Goal: Task Accomplishment & Management: Manage account settings

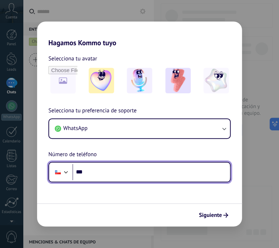
click at [143, 171] on input "***" at bounding box center [151, 172] width 158 height 16
type input "**********"
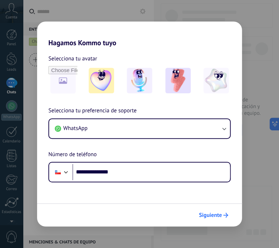
click at [201, 215] on span "Siguiente" at bounding box center [210, 215] width 23 height 5
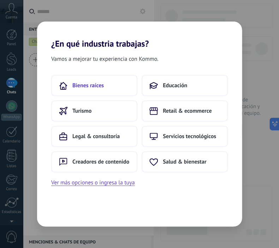
click at [113, 90] on button "Bienes raíces" at bounding box center [94, 85] width 86 height 21
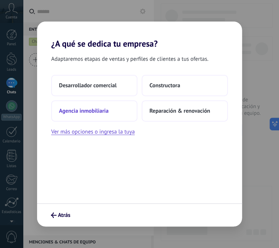
click at [113, 107] on button "Agencia inmobiliaria" at bounding box center [94, 110] width 86 height 21
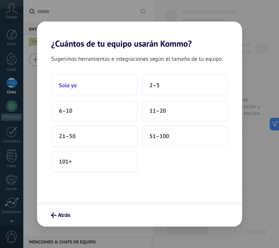
click at [106, 81] on button "Solo yo" at bounding box center [94, 85] width 86 height 21
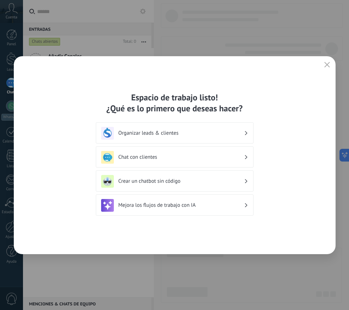
click at [273, 64] on use "button" at bounding box center [326, 64] width 5 height 5
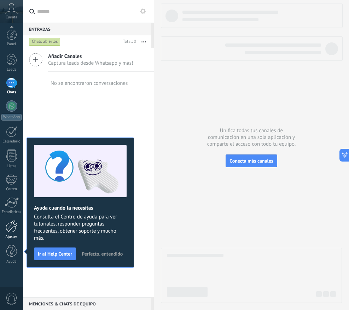
click at [7, 229] on div at bounding box center [12, 226] width 12 height 12
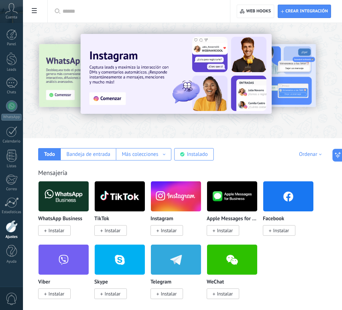
click at [273, 231] on span "Instalar" at bounding box center [281, 230] width 16 height 6
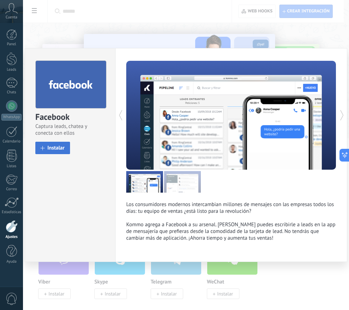
click at [60, 147] on span "Instalar" at bounding box center [55, 147] width 17 height 5
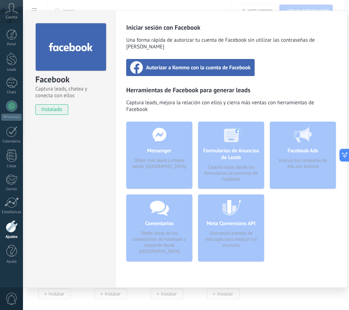
click at [184, 64] on div "Autorizar a Kommo con la cuenta de Facebook" at bounding box center [190, 67] width 128 height 17
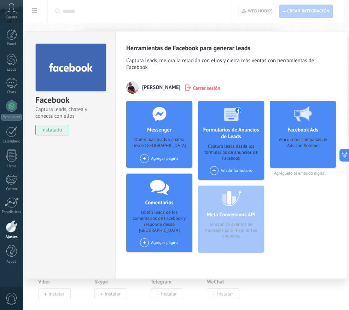
click at [213, 26] on div "Facebook Captura leads, chatea y conecta con ellos instalado Desinstalar Herram…" at bounding box center [186, 155] width 326 height 310
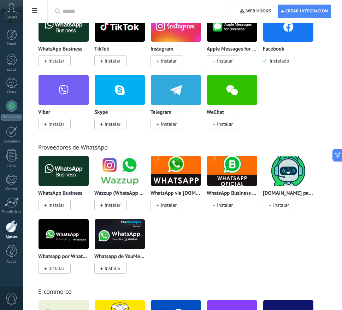
scroll to position [174, 0]
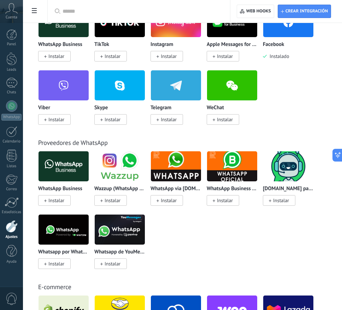
click at [53, 202] on span "Instalar" at bounding box center [56, 200] width 16 height 6
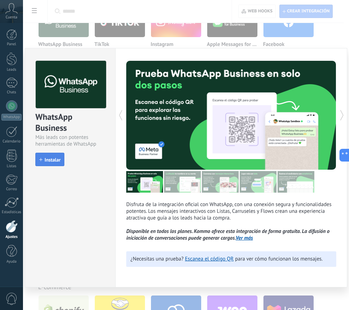
click at [53, 163] on button "Instalar" at bounding box center [49, 159] width 29 height 13
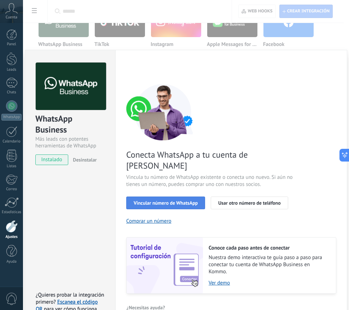
click at [176, 200] on span "Vincular número de WhatsApp" at bounding box center [165, 202] width 64 height 5
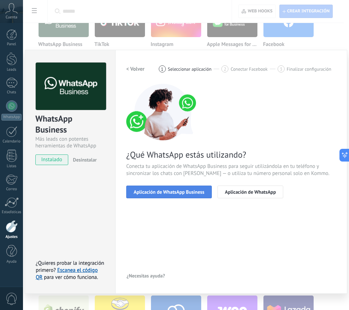
click at [194, 193] on span "Aplicación de WhatsApp Business" at bounding box center [168, 191] width 71 height 5
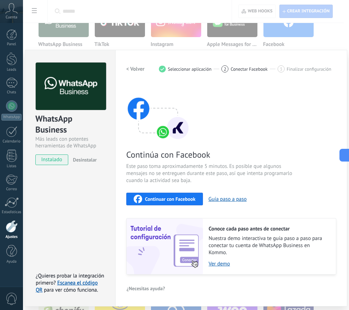
click at [178, 201] on span "Continuar con Facebook" at bounding box center [170, 198] width 50 height 5
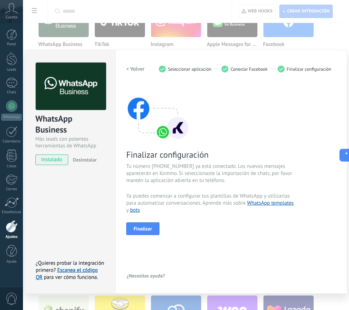
click at [273, 101] on div "Finalizar configuración Tu número +56 9 3864 6506 ya está conectado. Los nuevos…" at bounding box center [231, 159] width 210 height 151
click at [143, 228] on span "Finalizar" at bounding box center [142, 228] width 18 height 5
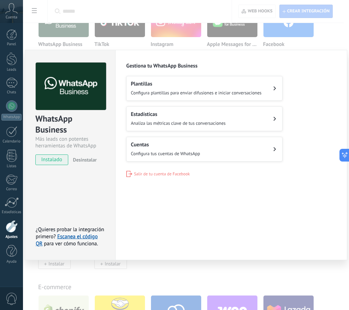
click at [181, 17] on div "WhatsApp Business Más leads con potentes herramientas de WhatsApp instalado Des…" at bounding box center [186, 155] width 326 height 310
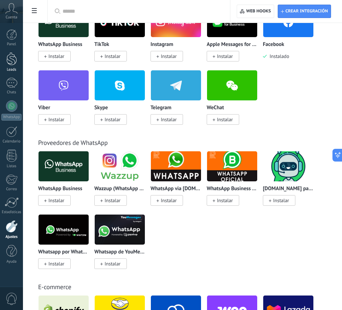
click at [12, 59] on div at bounding box center [11, 58] width 11 height 13
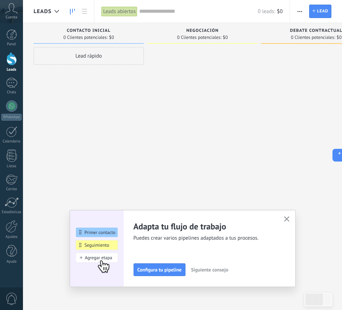
click at [273, 219] on use "button" at bounding box center [286, 218] width 5 height 5
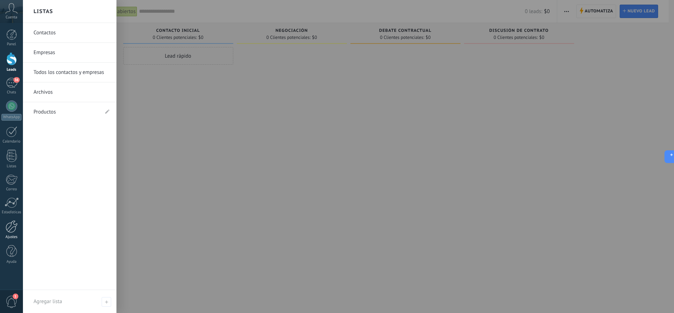
click at [12, 232] on div at bounding box center [12, 226] width 12 height 12
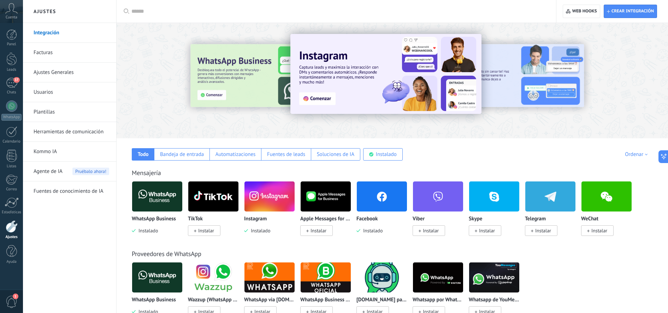
click at [8, 13] on icon at bounding box center [11, 8] width 12 height 11
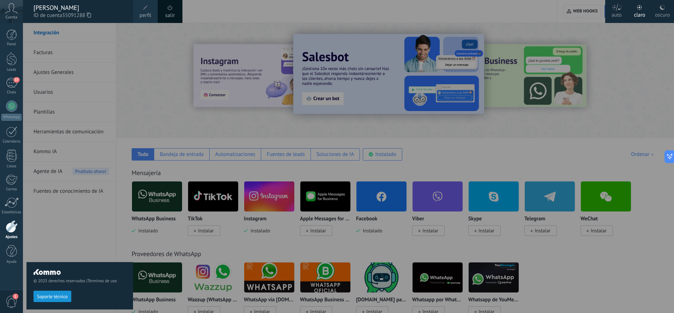
click at [144, 13] on span "perfil" at bounding box center [145, 16] width 12 height 8
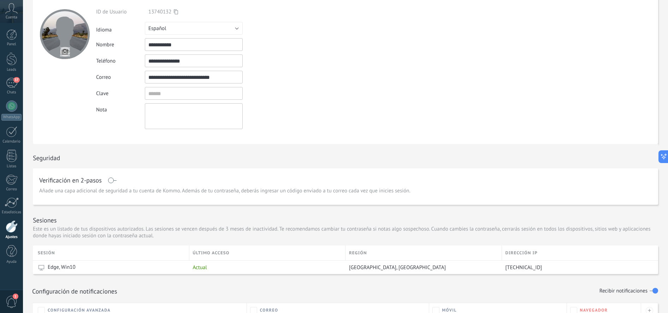
scroll to position [26, 0]
click at [189, 95] on input "textbox" at bounding box center [194, 93] width 98 height 13
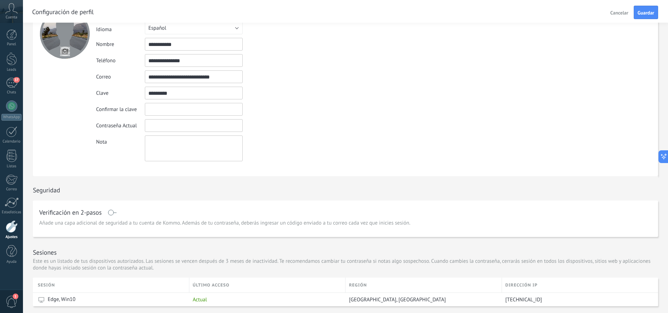
type input "*********"
type input "**********"
click at [273, 15] on span "Guardar" at bounding box center [645, 12] width 17 height 5
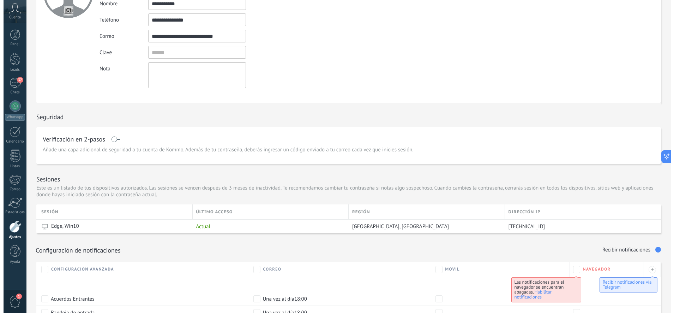
scroll to position [0, 0]
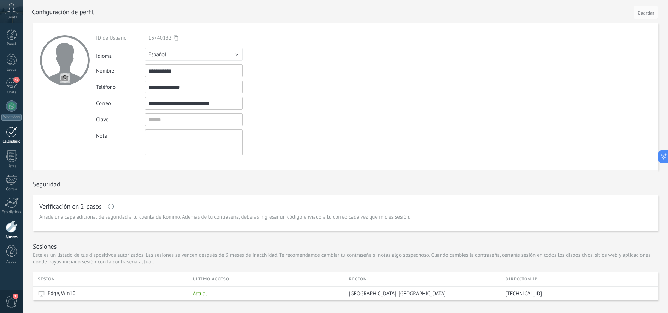
click at [11, 142] on div "Calendario" at bounding box center [11, 141] width 20 height 5
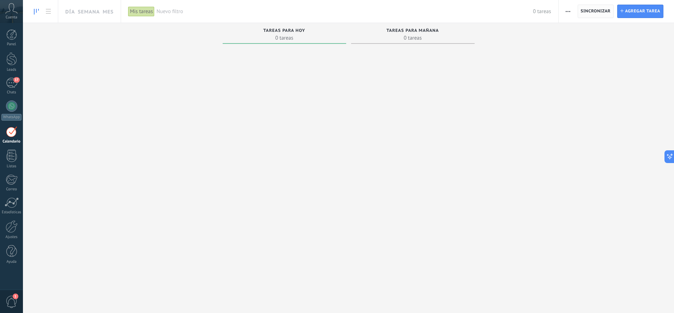
click at [273, 13] on span "Sincronizar" at bounding box center [596, 11] width 30 height 13
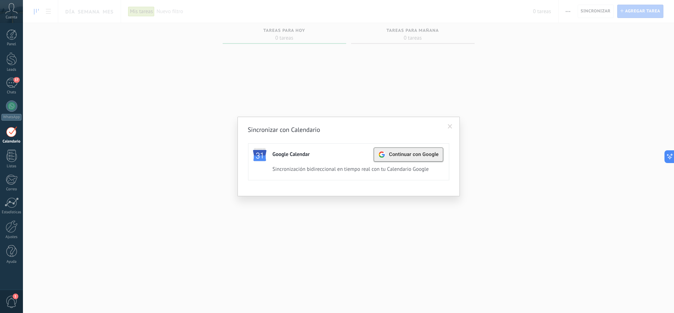
click at [273, 158] on div "Continuar con Google" at bounding box center [409, 154] width 60 height 13
click at [273, 151] on div "Activa" at bounding box center [412, 155] width 19 height 10
click at [273, 156] on span "Continuar con Google" at bounding box center [414, 154] width 50 height 6
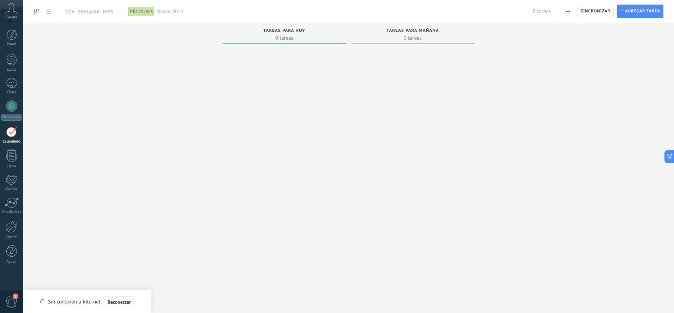
click at [121, 303] on span "Reconectar" at bounding box center [119, 301] width 23 height 5
click at [118, 303] on span "Reconectar" at bounding box center [119, 301] width 23 height 5
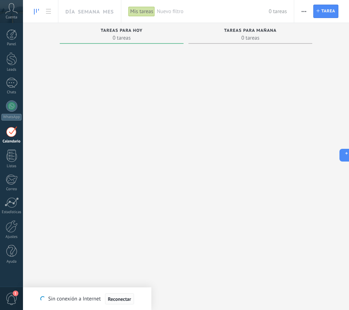
click at [113, 298] on span "Reconectar" at bounding box center [119, 298] width 23 height 5
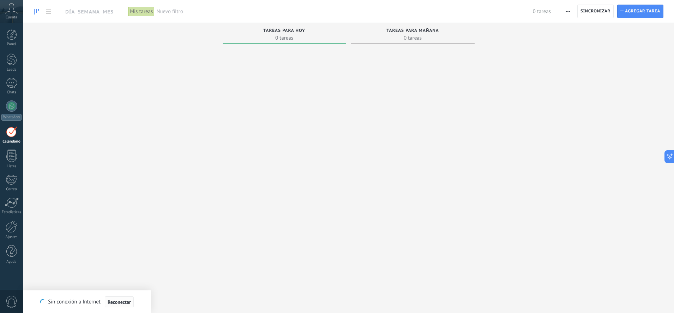
click at [120, 305] on button "Reconectar" at bounding box center [119, 301] width 29 height 11
click at [599, 6] on span "Sincronizar" at bounding box center [596, 11] width 30 height 13
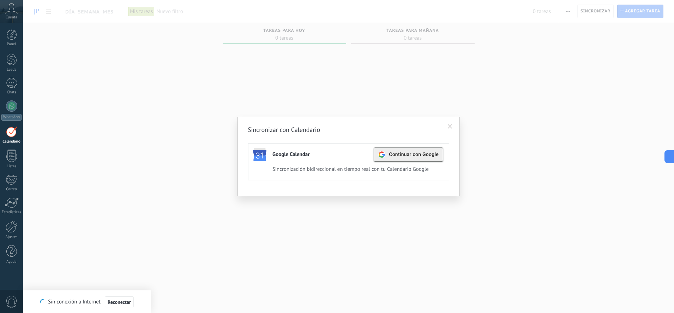
click at [407, 147] on button "Continuar con Google" at bounding box center [409, 154] width 70 height 14
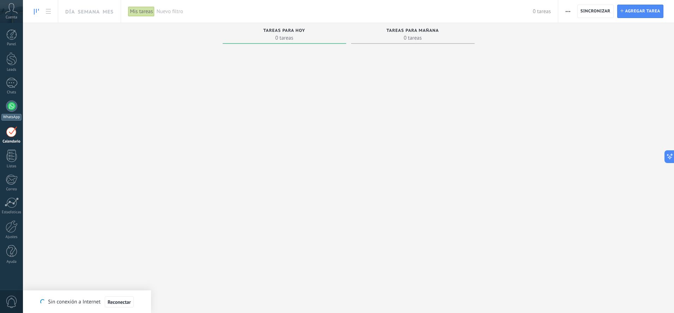
click at [14, 101] on div at bounding box center [11, 105] width 11 height 11
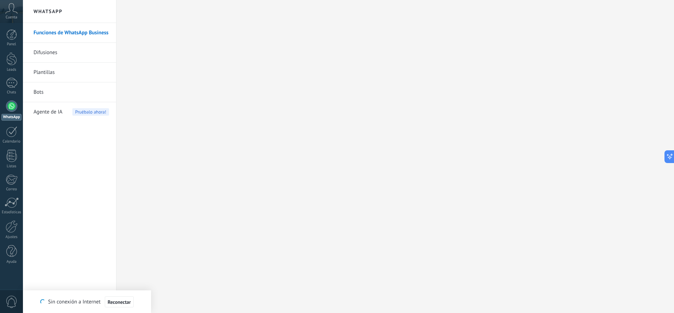
click at [45, 73] on link "Plantillas" at bounding box center [72, 73] width 76 height 20
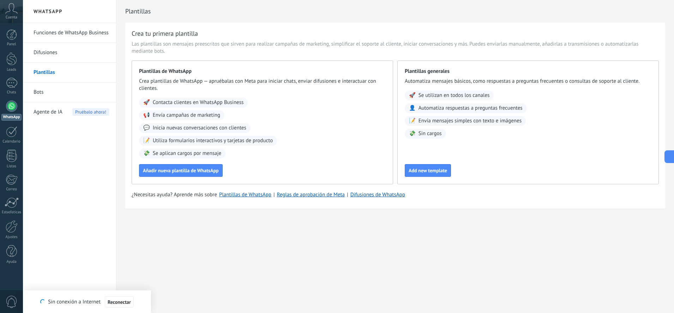
click at [15, 29] on div "Panel Leads Chats WhatsApp Clientes" at bounding box center [23, 156] width 46 height 267
click at [14, 37] on div at bounding box center [11, 34] width 11 height 11
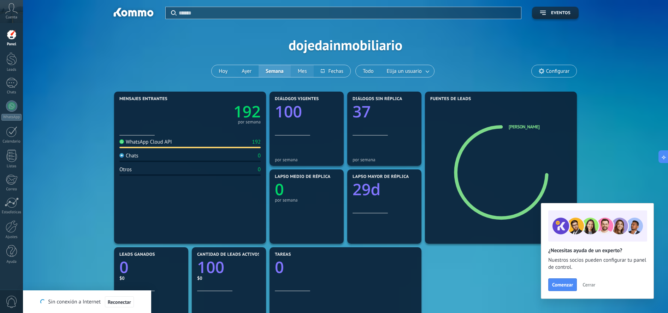
click at [301, 71] on button "Mes" at bounding box center [302, 71] width 23 height 12
click at [392, 72] on span "Elija un usuario" at bounding box center [404, 71] width 38 height 10
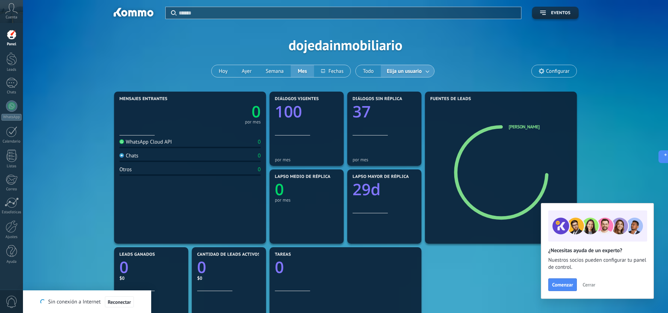
click at [420, 70] on span "Elija un usuario" at bounding box center [404, 71] width 38 height 10
click at [10, 64] on div at bounding box center [11, 58] width 11 height 13
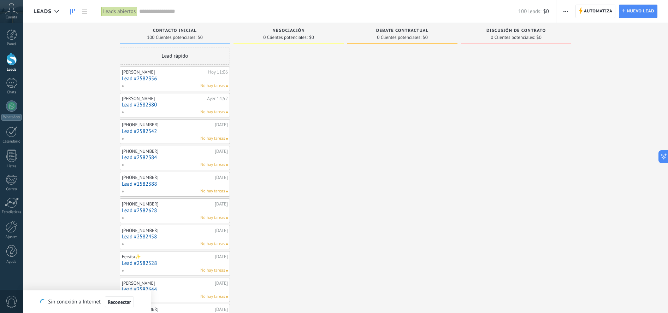
click at [156, 106] on link "Lead #2582380" at bounding box center [175, 105] width 106 height 6
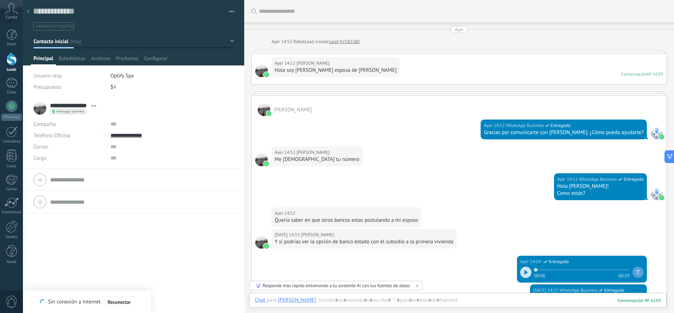
click at [28, 14] on div at bounding box center [28, 12] width 10 height 14
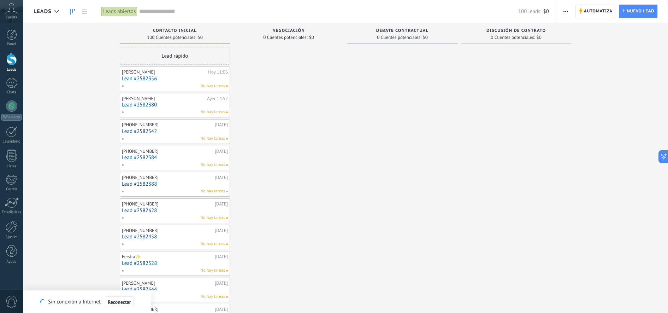
click at [170, 104] on link "Lead #2582380" at bounding box center [175, 105] width 106 height 6
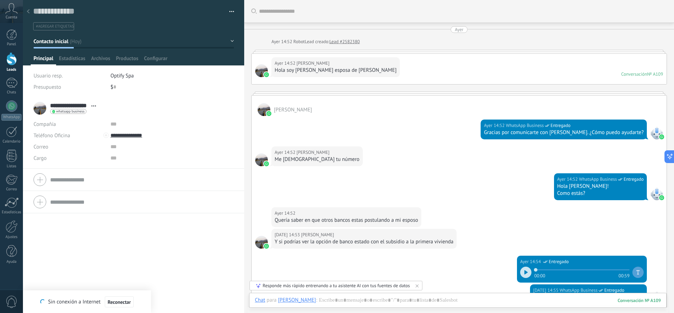
click at [95, 106] on icon at bounding box center [93, 105] width 5 height 1
click at [121, 112] on link "Abrir detalle" at bounding box center [116, 115] width 28 height 7
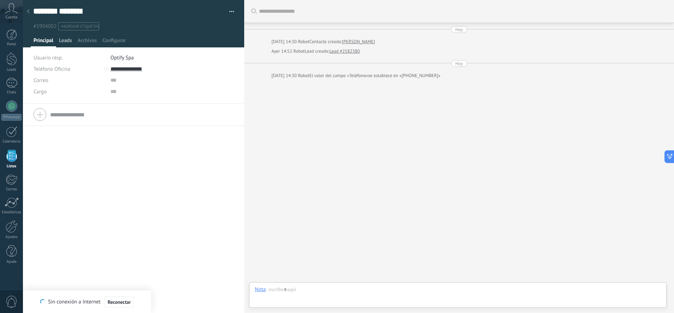
click at [70, 43] on span "Leads" at bounding box center [65, 42] width 13 height 10
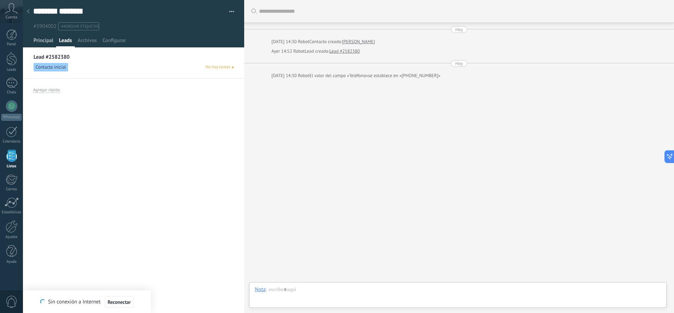
click at [43, 44] on span "Principal" at bounding box center [44, 42] width 20 height 10
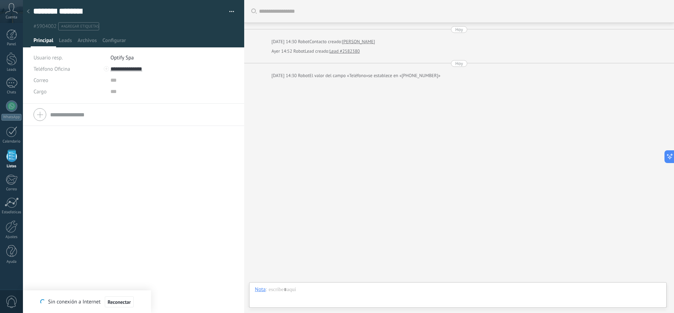
click at [234, 14] on div "******** [PERSON_NAME] ******** [PERSON_NAME] Copie el nombre Guardar y crear I…" at bounding box center [134, 15] width 222 height 30
click at [230, 12] on span "button" at bounding box center [232, 12] width 5 height 1
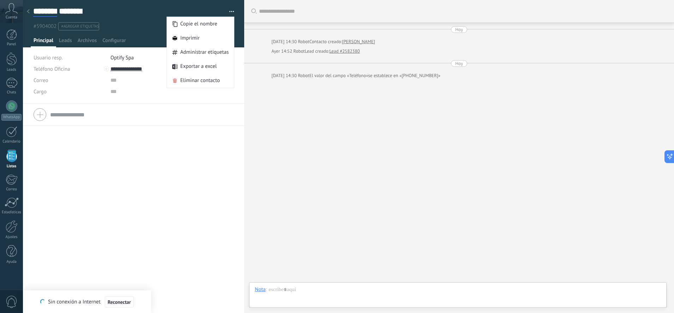
click at [34, 12] on input "********" at bounding box center [45, 11] width 24 height 11
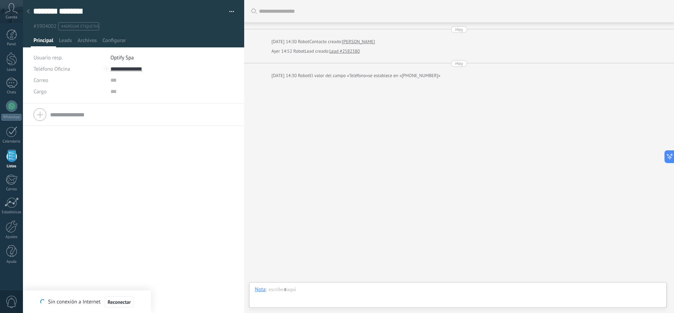
click at [29, 11] on icon at bounding box center [28, 11] width 3 height 4
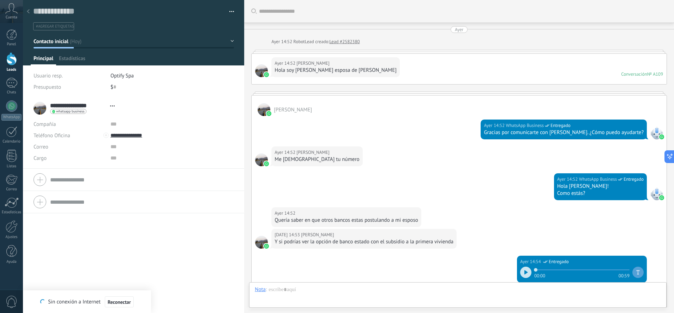
type textarea "**********"
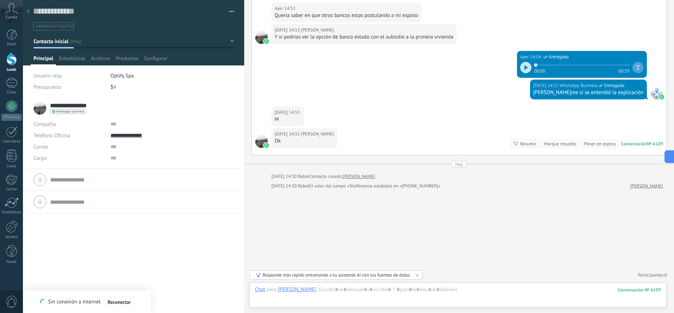
click at [78, 104] on input "**********" at bounding box center [69, 105] width 38 height 7
drag, startPoint x: 73, startPoint y: 112, endPoint x: 45, endPoint y: 102, distance: 29.1
click at [45, 102] on div "**********" at bounding box center [134, 108] width 200 height 18
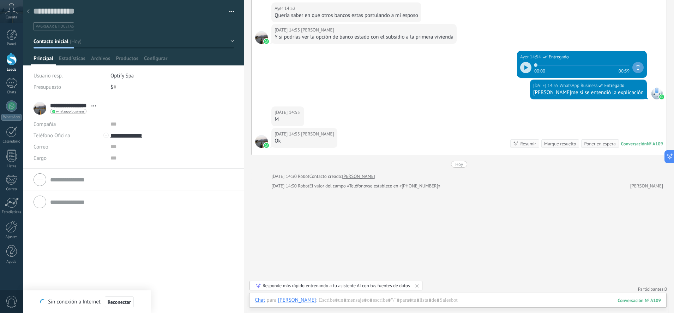
scroll to position [0, 0]
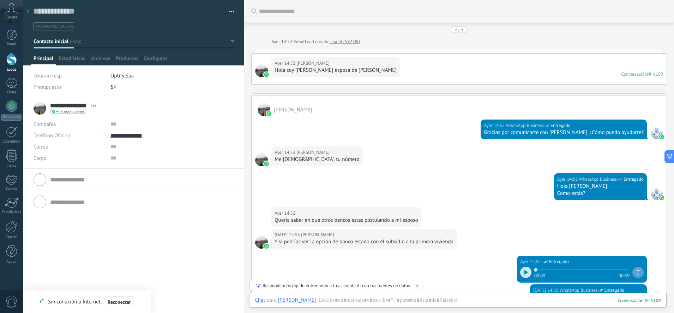
click at [84, 103] on input "**********" at bounding box center [69, 105] width 38 height 7
type input "*"
click at [84, 103] on input "********" at bounding box center [142, 104] width 184 height 7
type input "**"
type input "**********"
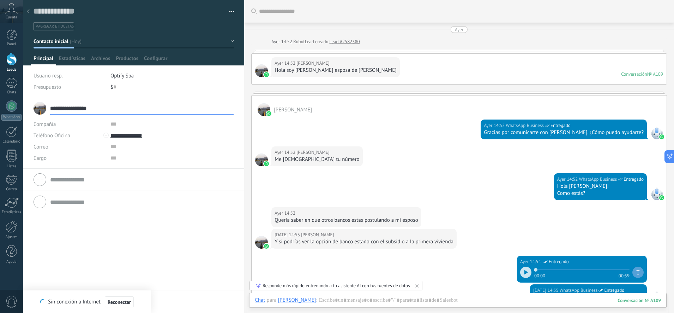
type input "**********"
click at [136, 231] on div "**********" at bounding box center [133, 193] width 221 height 192
click at [13, 138] on link "Calendario" at bounding box center [11, 135] width 23 height 18
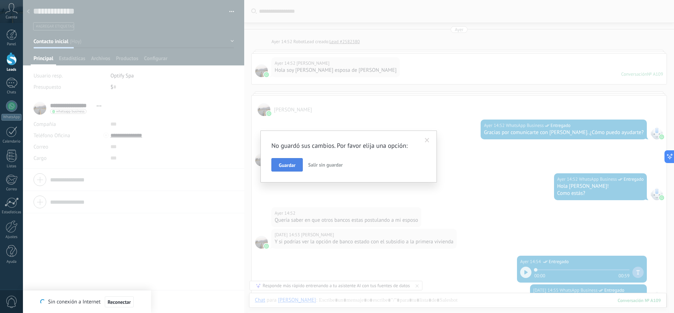
click at [290, 165] on span "Guardar" at bounding box center [287, 164] width 17 height 5
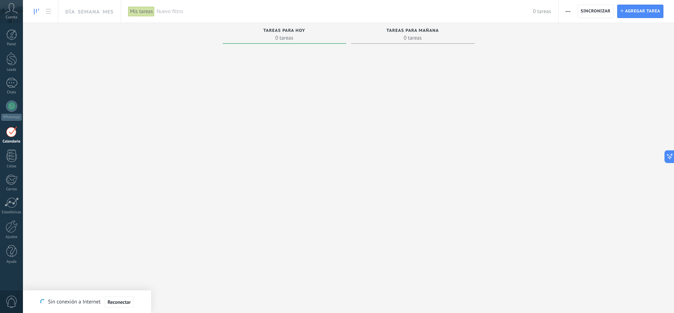
click at [565, 9] on button "button" at bounding box center [568, 11] width 10 height 13
click at [314, 65] on div at bounding box center [285, 171] width 124 height 248
click at [95, 12] on link "Semana" at bounding box center [89, 11] width 22 height 23
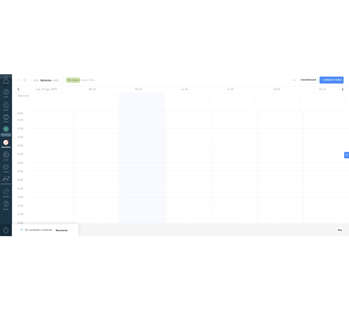
scroll to position [133, 0]
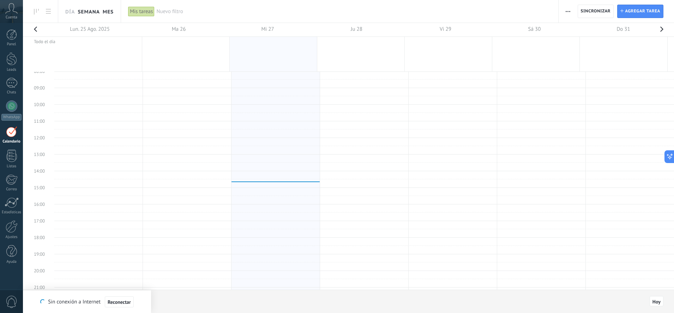
click at [109, 14] on link "Mes" at bounding box center [108, 11] width 11 height 23
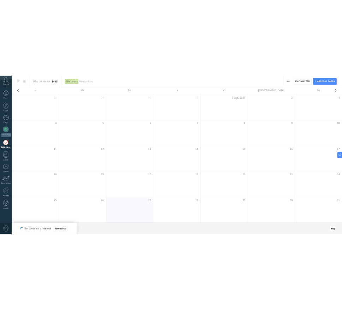
type textarea "**********"
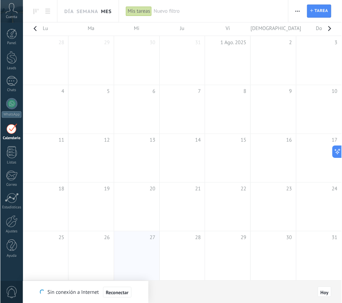
scroll to position [7, 0]
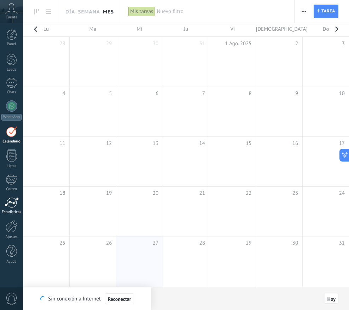
click at [11, 200] on div at bounding box center [12, 202] width 14 height 11
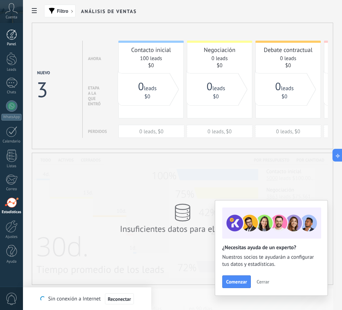
click at [8, 42] on div "Panel" at bounding box center [11, 44] width 20 height 5
